Goal: Navigation & Orientation: Find specific page/section

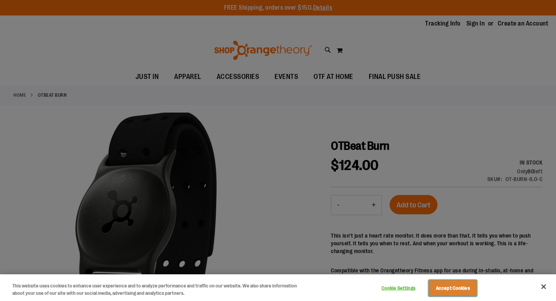
click at [448, 289] on button "Accept Cookies" at bounding box center [453, 288] width 48 height 16
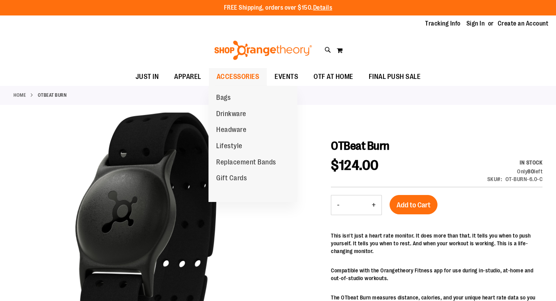
click at [240, 78] on span "ACCESSORIES" at bounding box center [238, 76] width 43 height 17
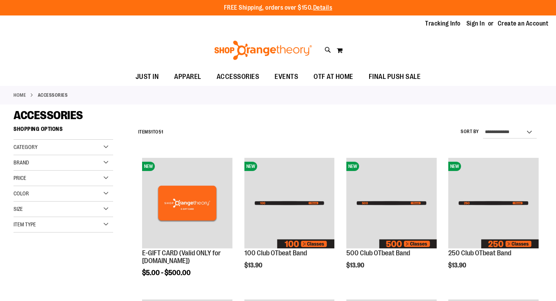
click at [68, 146] on div "Category" at bounding box center [64, 146] width 100 height 15
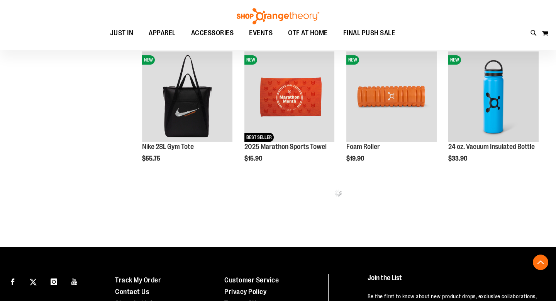
scroll to position [413, 0]
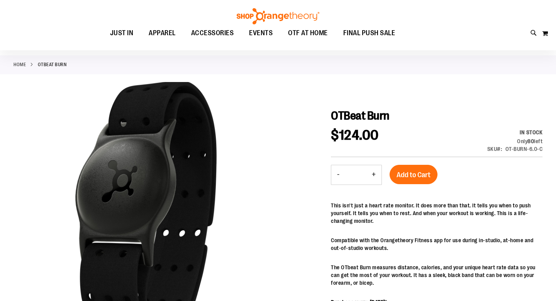
scroll to position [26, 0]
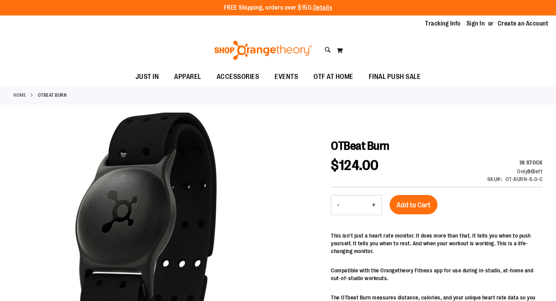
click at [19, 93] on link "Home" at bounding box center [20, 95] width 12 height 7
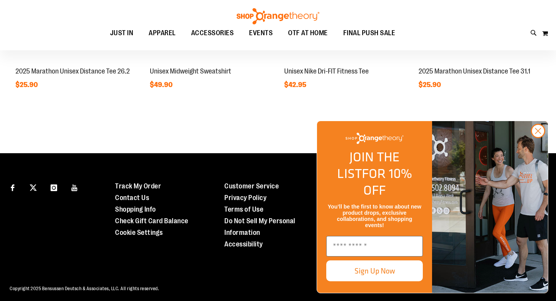
scroll to position [770, 0]
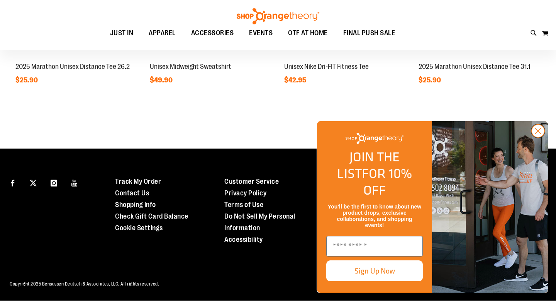
click at [539, 137] on circle "Close dialog" at bounding box center [538, 130] width 13 height 13
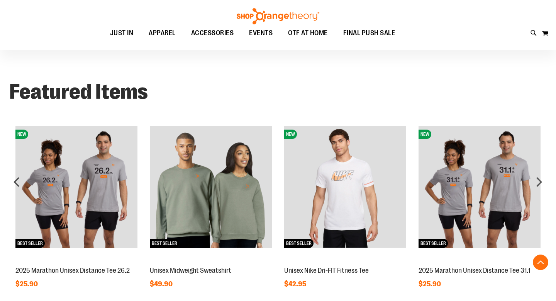
scroll to position [548, 0]
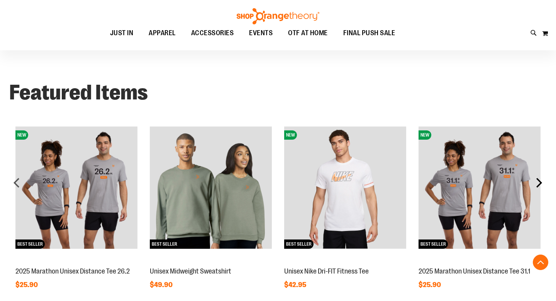
click at [540, 186] on div "next" at bounding box center [539, 182] width 15 height 15
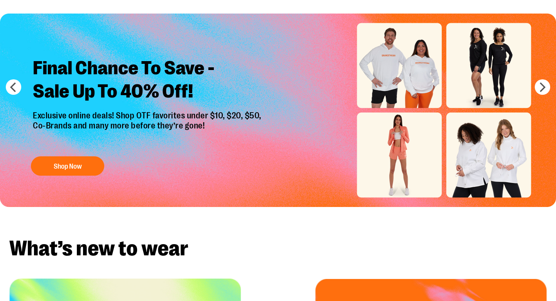
scroll to position [0, 0]
